Goal: Use online tool/utility: Use online tool/utility

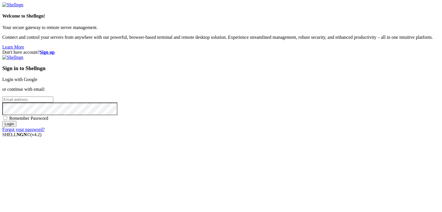
click at [267, 82] on div "Sign in to Shellngn Login with Google or continue with email: Remember Password…" at bounding box center [220, 93] width 437 height 77
click at [37, 77] on link "Login with Google" at bounding box center [19, 79] width 35 height 5
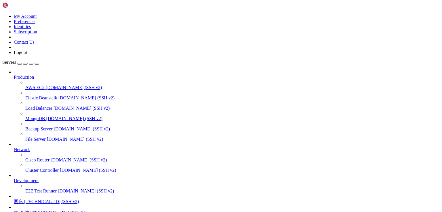
scroll to position [50, 0]
click at [29, 210] on span "唐-商城" at bounding box center [21, 212] width 15 height 5
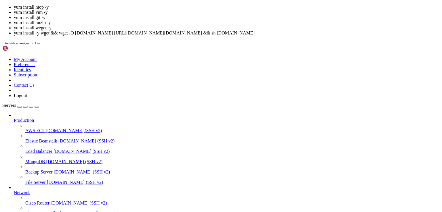
scroll to position [2, 1]
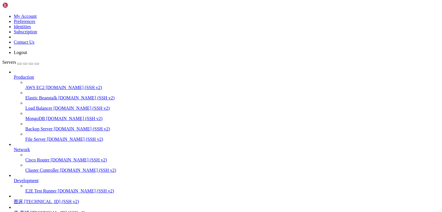
drag, startPoint x: 165, startPoint y: 523, endPoint x: 44, endPoint y: 503, distance: 122.7
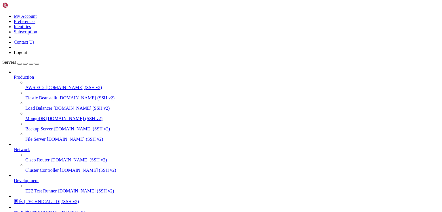
drag, startPoint x: 153, startPoint y: 527, endPoint x: 5, endPoint y: 479, distance: 155.7
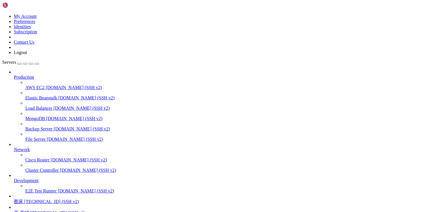
scroll to position [327, 0]
drag, startPoint x: 155, startPoint y: 524, endPoint x: 5, endPoint y: 477, distance: 157.1
click at [45, 199] on span "[TECHNICAL_ID] (SSH v2)" at bounding box center [51, 201] width 55 height 5
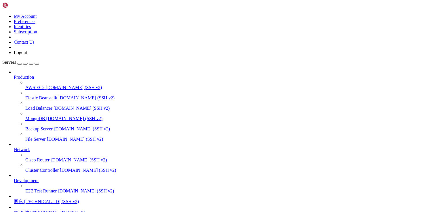
click at [45, 199] on span "[TECHNICAL_ID] (SSH v2)" at bounding box center [51, 201] width 55 height 5
drag, startPoint x: 252, startPoint y: 71, endPoint x: 148, endPoint y: 83, distance: 104.8
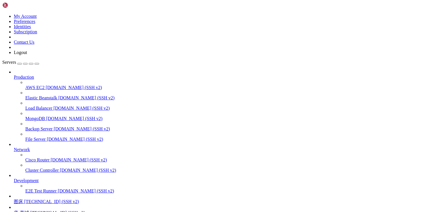
scroll to position [2, 1]
drag, startPoint x: 72, startPoint y: 518, endPoint x: 5, endPoint y: 501, distance: 69.5
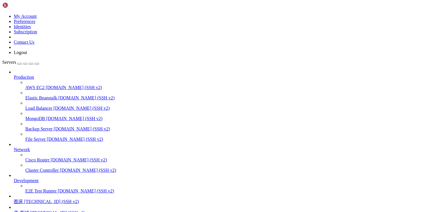
drag, startPoint x: 271, startPoint y: 71, endPoint x: 200, endPoint y: 57, distance: 73.3
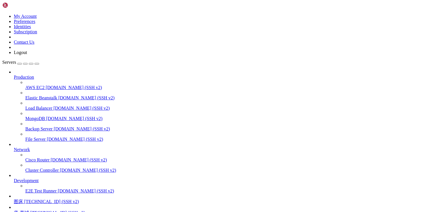
drag, startPoint x: 394, startPoint y: 58, endPoint x: 389, endPoint y: 60, distance: 6.1
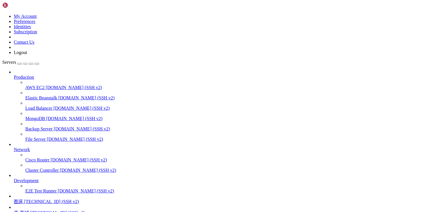
scroll to position [15, 0]
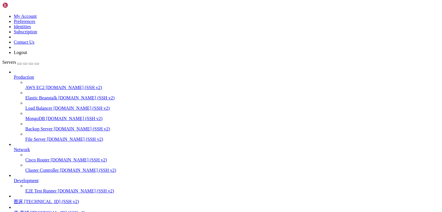
drag, startPoint x: 229, startPoint y: 599, endPoint x: 104, endPoint y: 520, distance: 148.3
drag, startPoint x: 246, startPoint y: 542, endPoint x: 194, endPoint y: 505, distance: 63.9
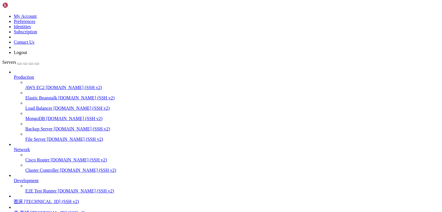
drag, startPoint x: 264, startPoint y: 570, endPoint x: 90, endPoint y: 507, distance: 185.7
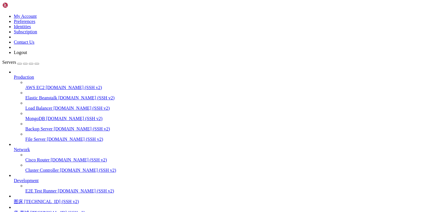
scroll to position [1126, 0]
drag, startPoint x: 260, startPoint y: 556, endPoint x: 7, endPoint y: 460, distance: 269.8
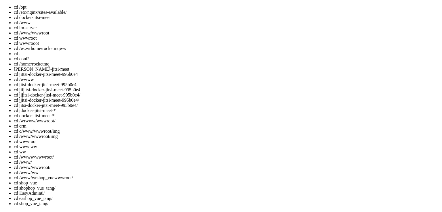
drag, startPoint x: 34, startPoint y: 715, endPoint x: 74, endPoint y: 715, distance: 40.8
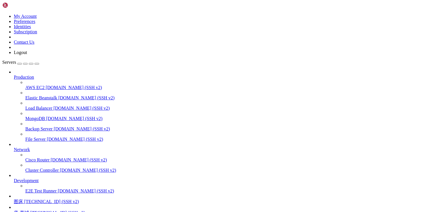
scroll to position [2523, 0]
drag, startPoint x: 82, startPoint y: 618, endPoint x: 7, endPoint y: 480, distance: 157.0
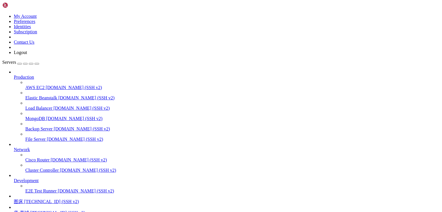
scroll to position [2761, 0]
drag, startPoint x: 366, startPoint y: 568, endPoint x: 5, endPoint y: 565, distance: 360.6
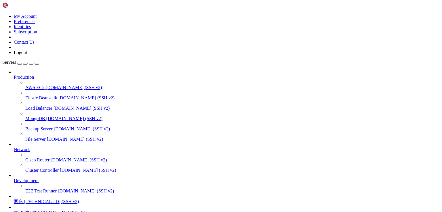
scroll to position [2898, 0]
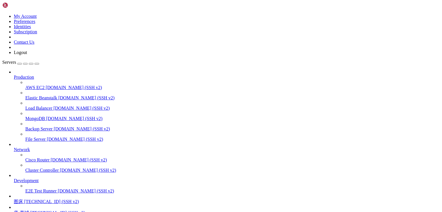
drag, startPoint x: 172, startPoint y: 564, endPoint x: 175, endPoint y: 565, distance: 3.0
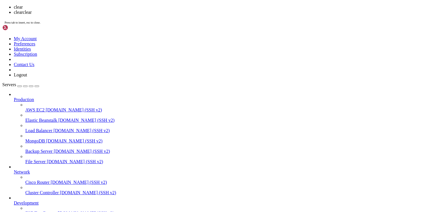
scroll to position [0, 0]
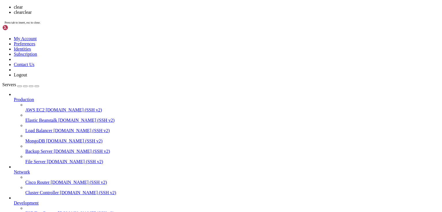
scroll to position [0, 0]
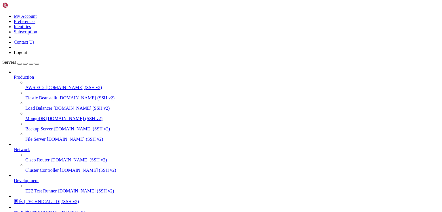
scroll to position [368, 0]
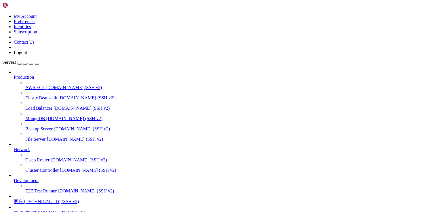
drag, startPoint x: 141, startPoint y: 542, endPoint x: 146, endPoint y: 543, distance: 4.6
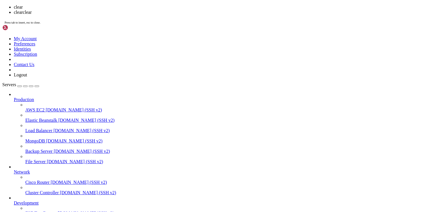
scroll to position [0, 0]
